Goal: Information Seeking & Learning: Learn about a topic

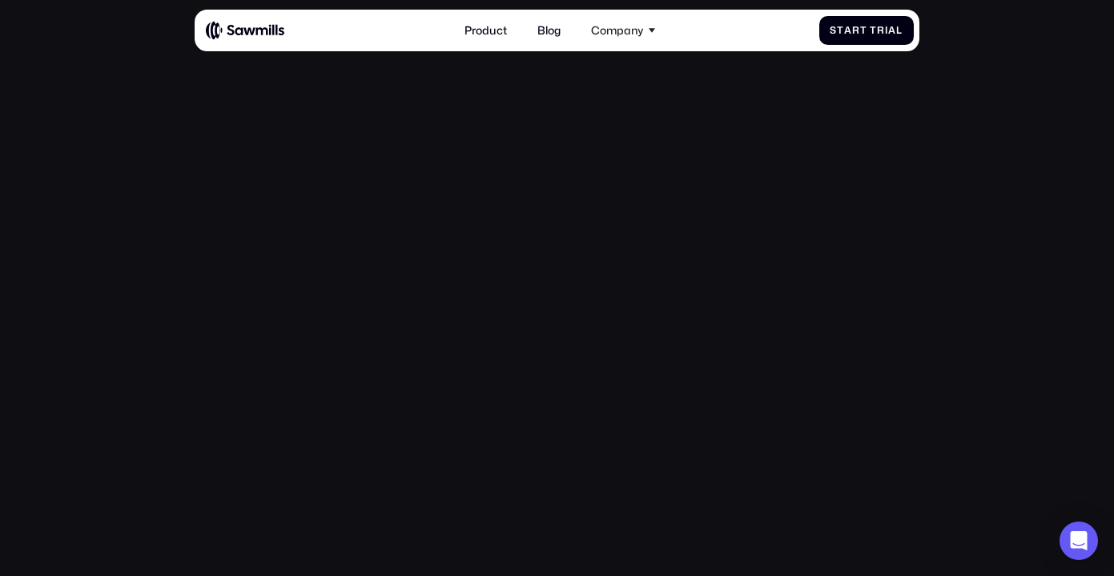
scroll to position [258, 0]
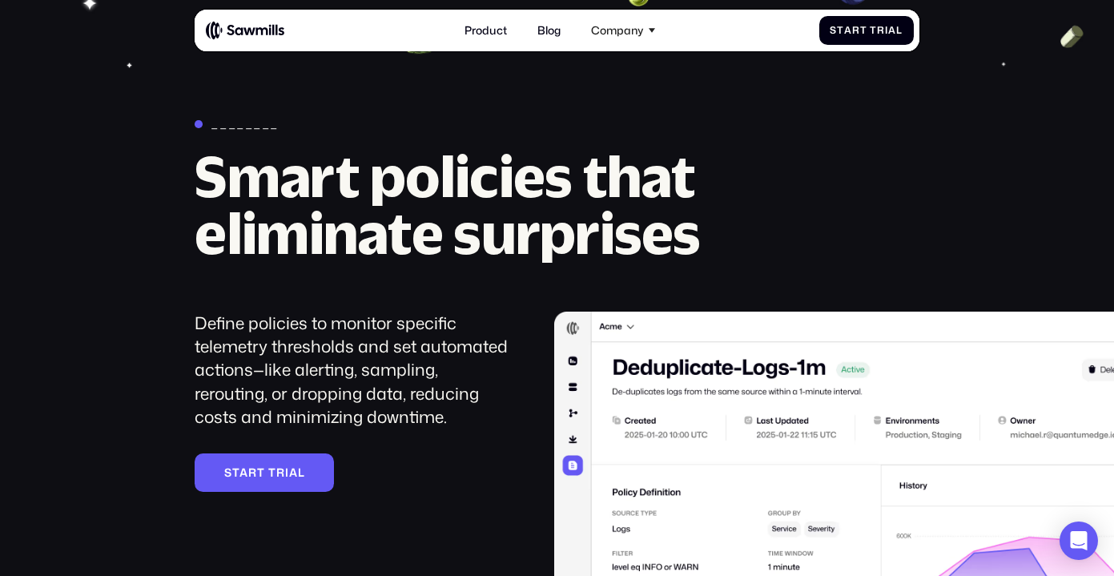
scroll to position [1606, 0]
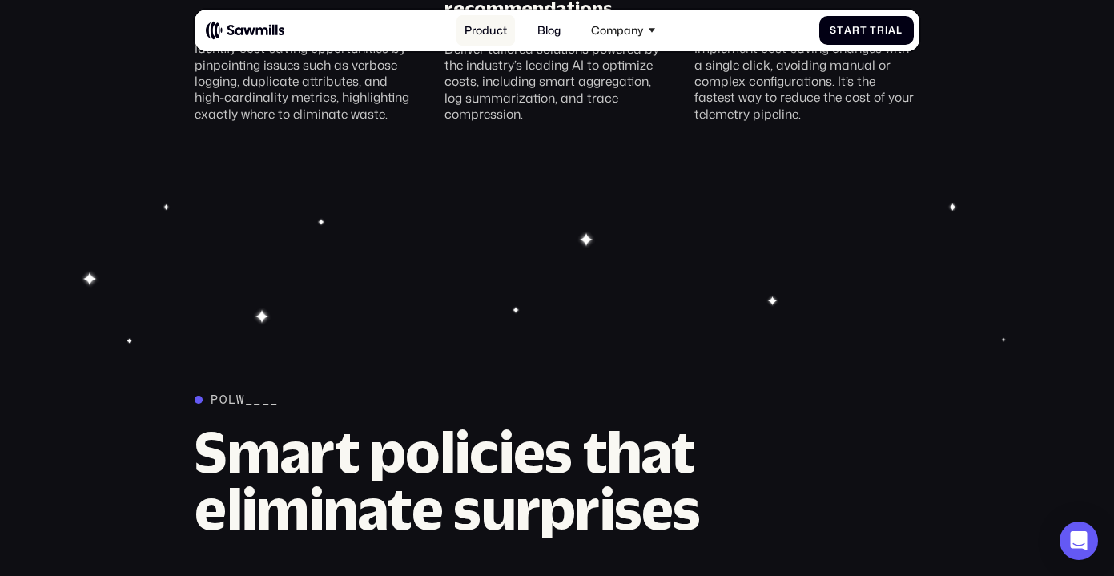
click at [498, 36] on link "Product" at bounding box center [485, 30] width 59 height 30
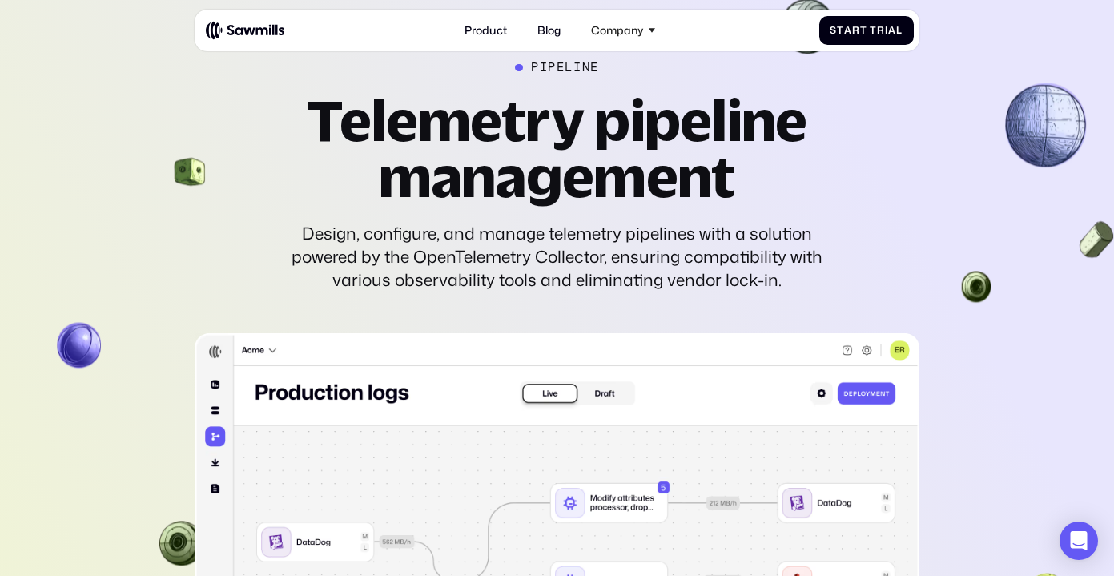
scroll to position [3185, 0]
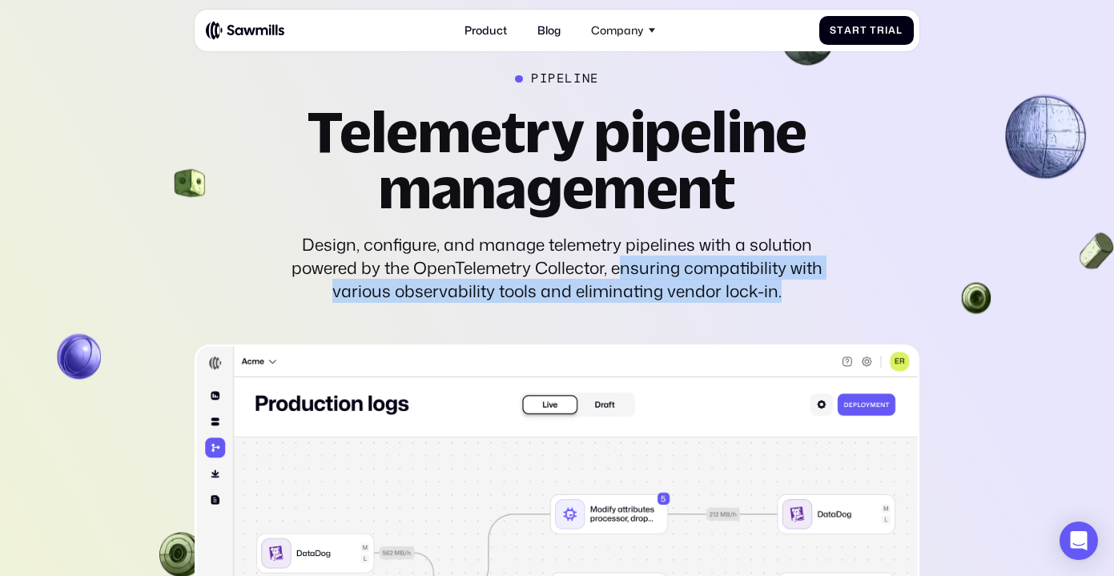
drag, startPoint x: 616, startPoint y: 270, endPoint x: 786, endPoint y: 288, distance: 170.7
click at [786, 288] on div "Design, configure, and manage telemetry pipelines with a solution powered by th…" at bounding box center [556, 268] width 543 height 70
copy div "nsuring compatibility with various observability tools and eliminating vendor l…"
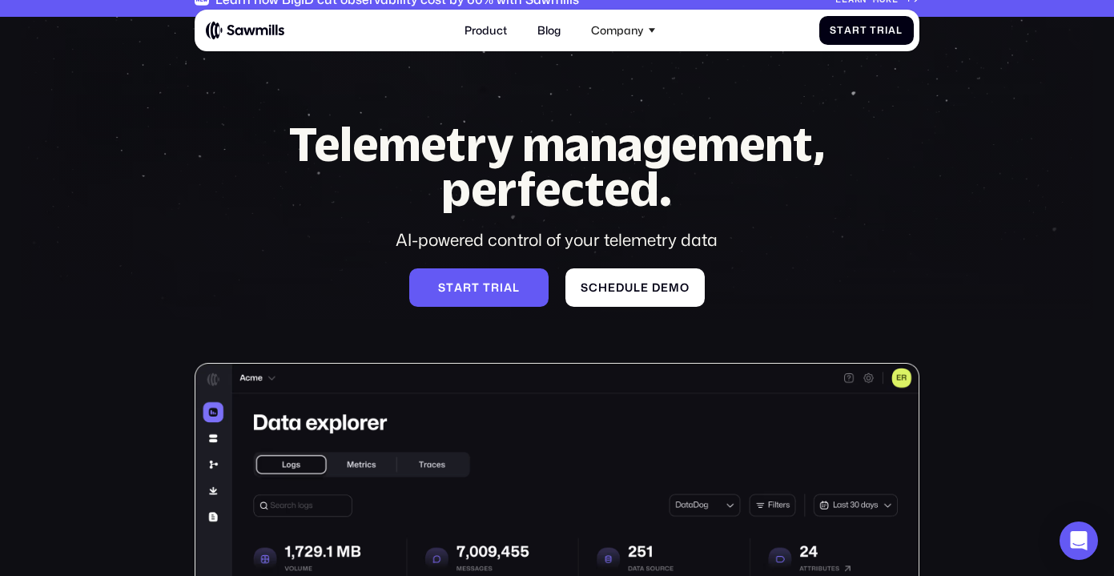
scroll to position [0, 0]
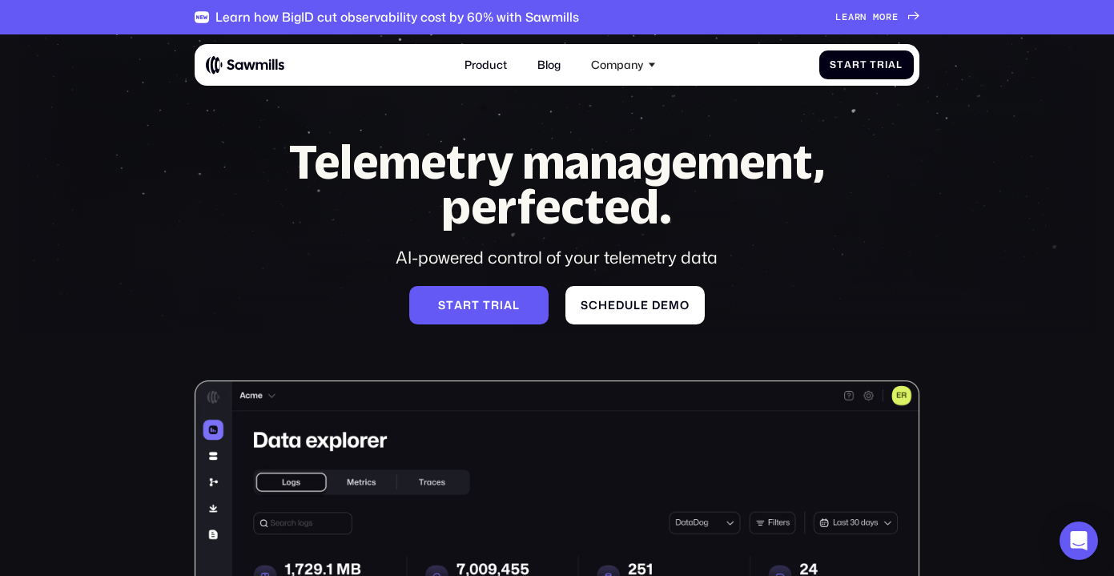
click at [894, 24] on div "Learn how BigID cut observability cost by 60% with Sawmills L e a r n m o r e L…" at bounding box center [557, 17] width 724 height 34
click at [877, 22] on span "m" at bounding box center [876, 17] width 6 height 12
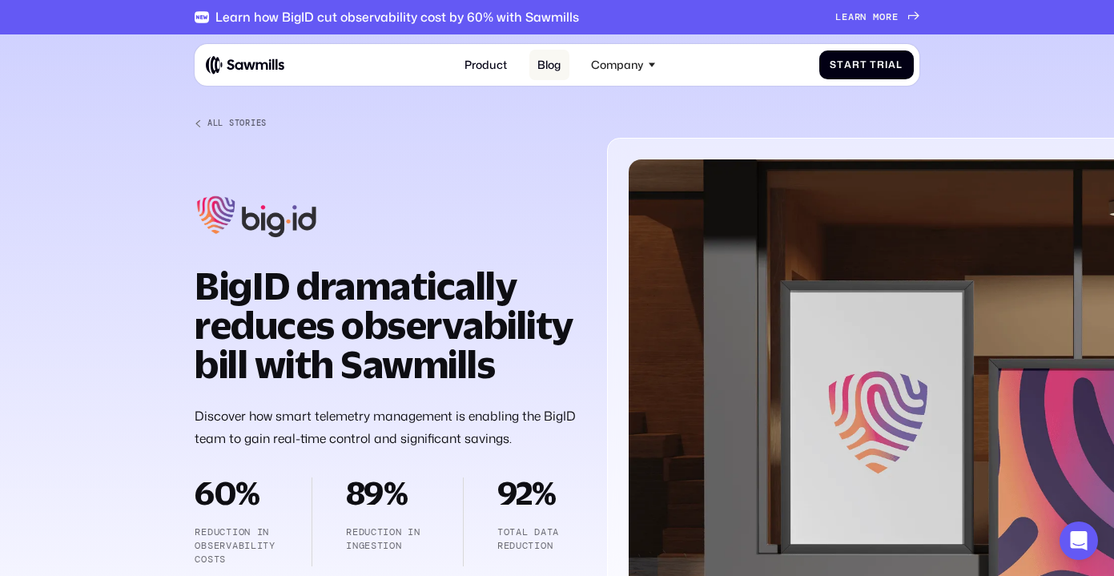
click at [554, 67] on link "Blog" at bounding box center [549, 65] width 40 height 30
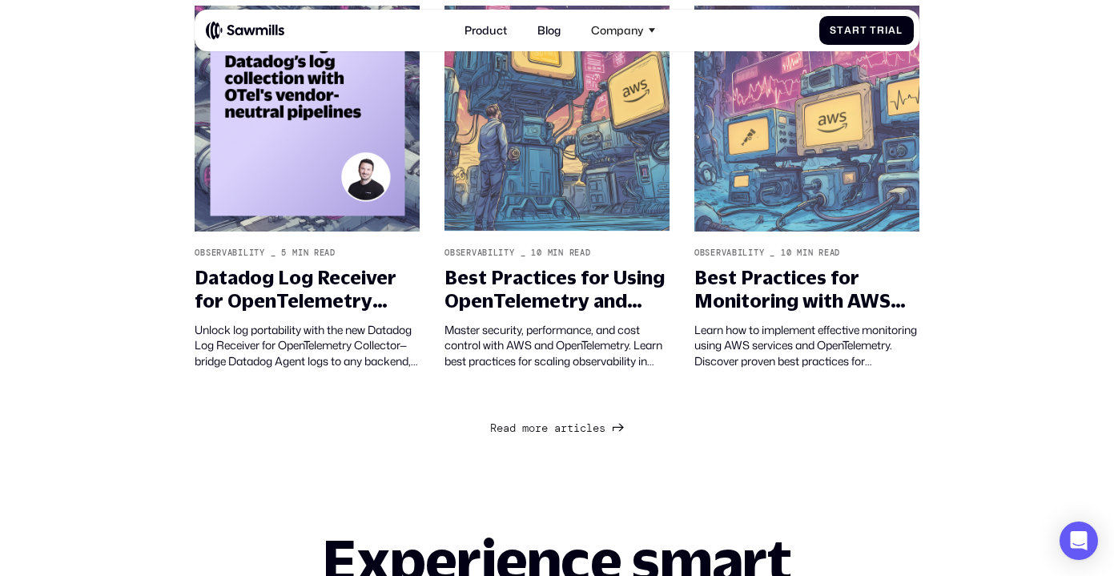
scroll to position [1126, 0]
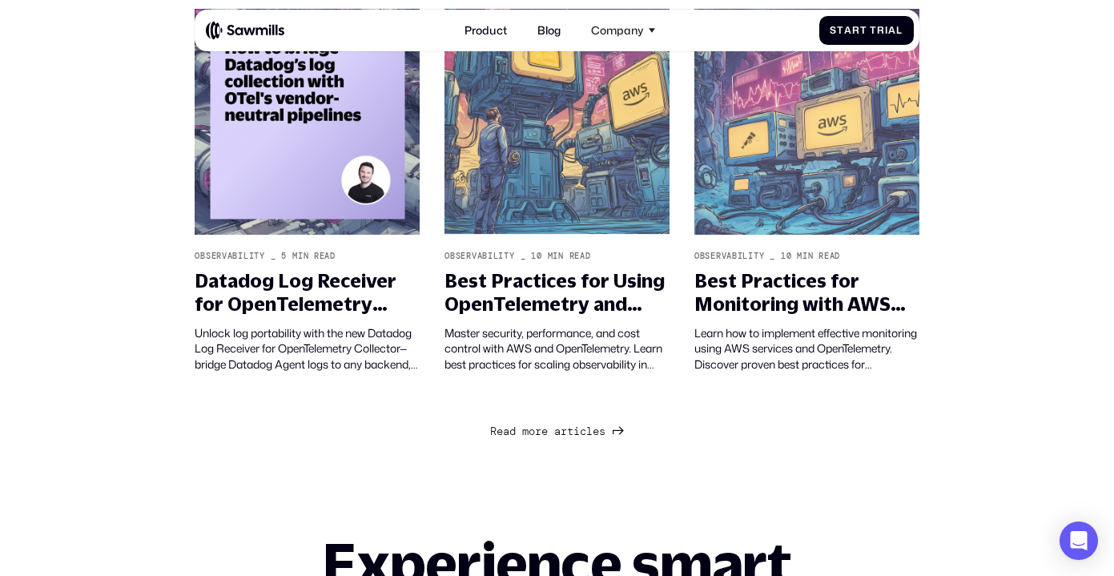
click at [536, 435] on span "r" at bounding box center [538, 431] width 6 height 14
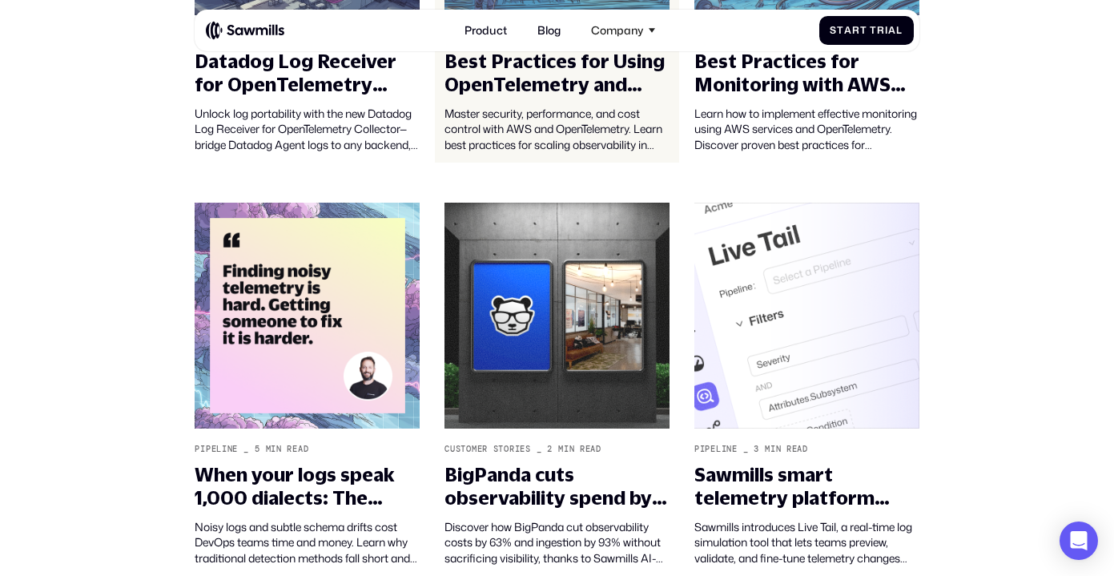
scroll to position [1343, 0]
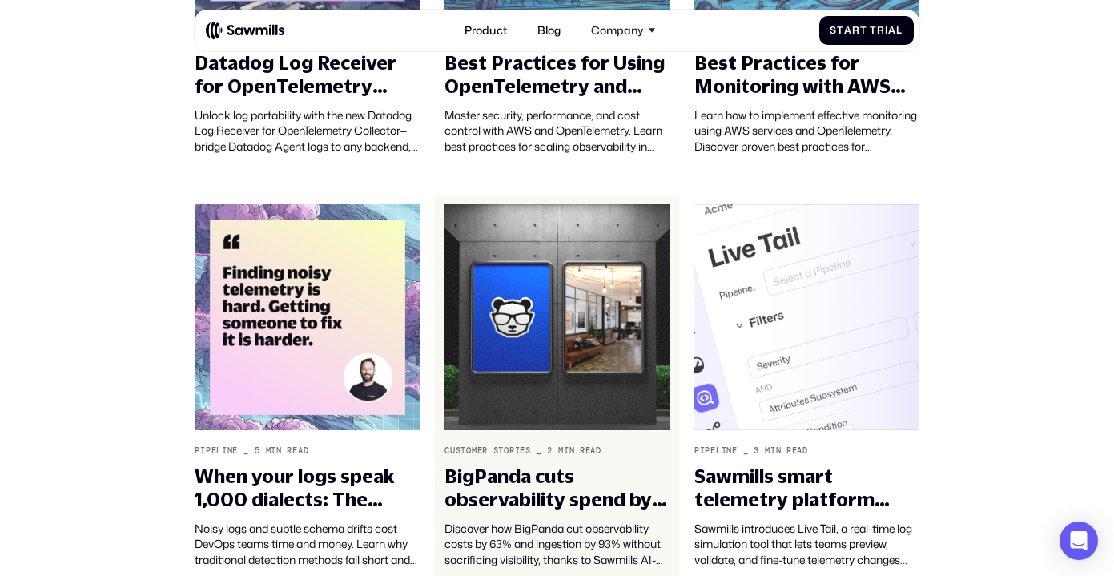
click at [592, 305] on img at bounding box center [556, 317] width 225 height 226
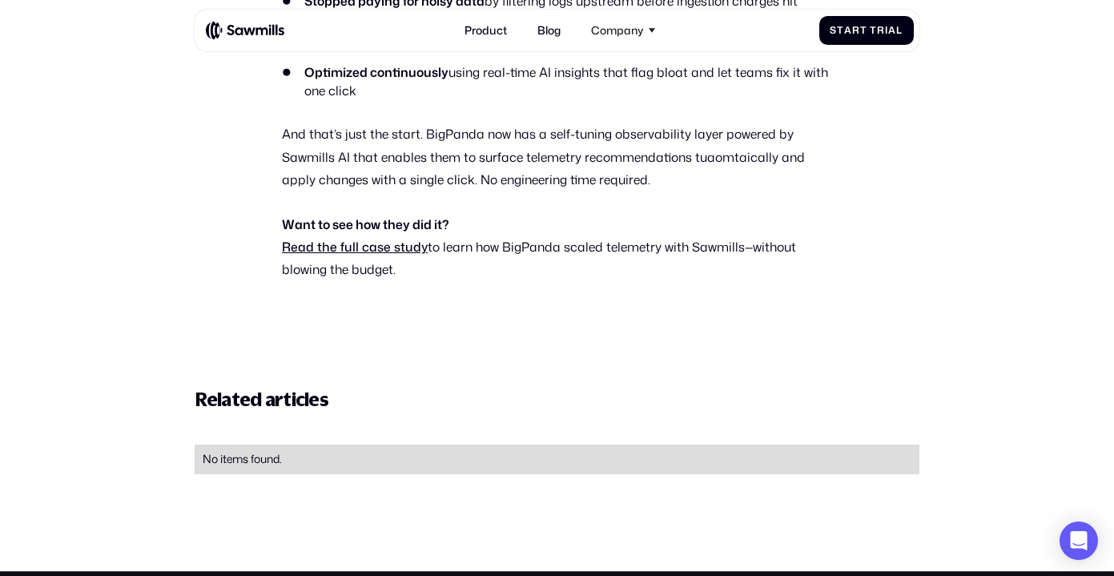
scroll to position [1022, 0]
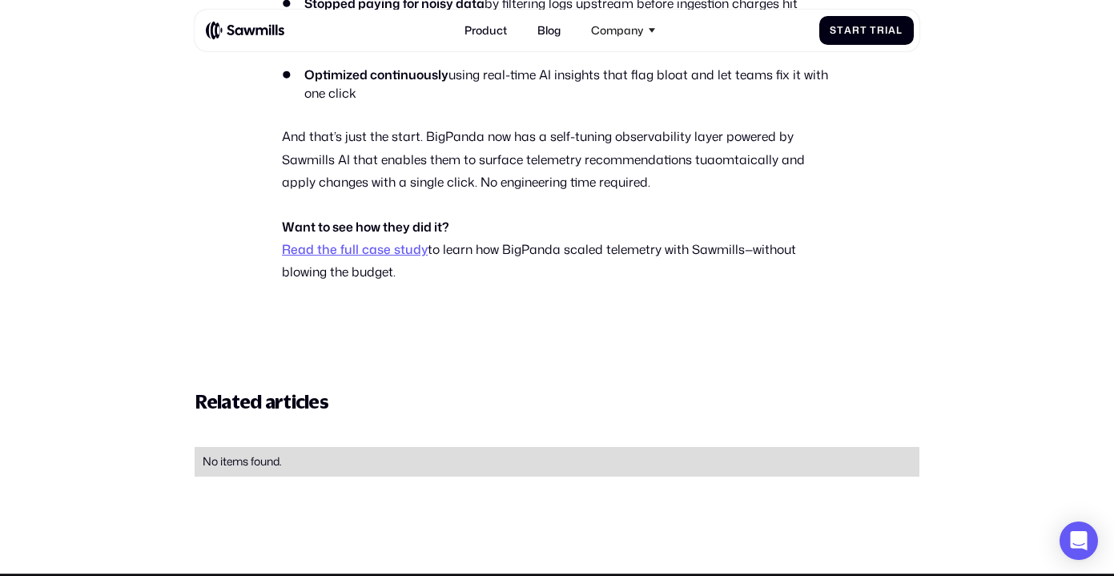
click at [363, 250] on link "Read the full case study" at bounding box center [355, 249] width 146 height 18
